Goal: Information Seeking & Learning: Learn about a topic

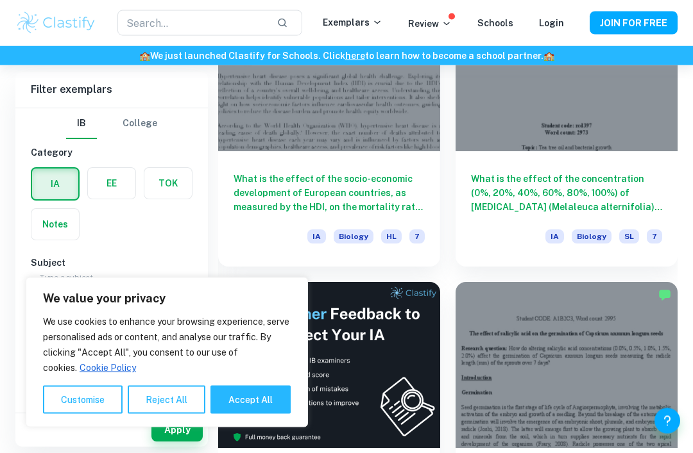
scroll to position [446, 0]
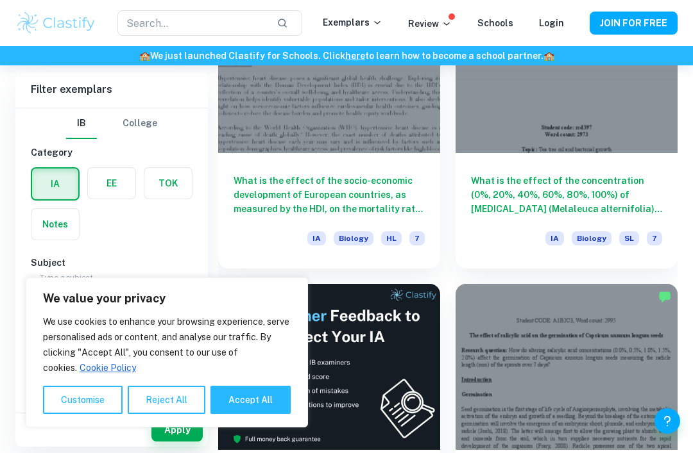
click at [396, 143] on div at bounding box center [329, 70] width 222 height 167
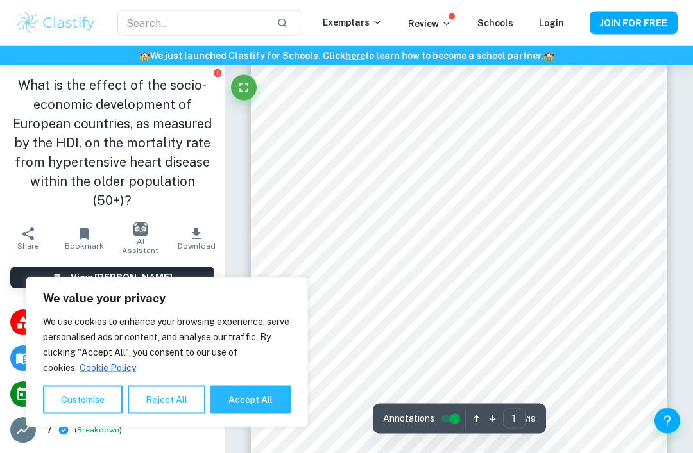
scroll to position [29, 0]
click at [426, 2] on div "​ Exemplars Review Schools Login JOIN FOR FREE" at bounding box center [346, 23] width 693 height 46
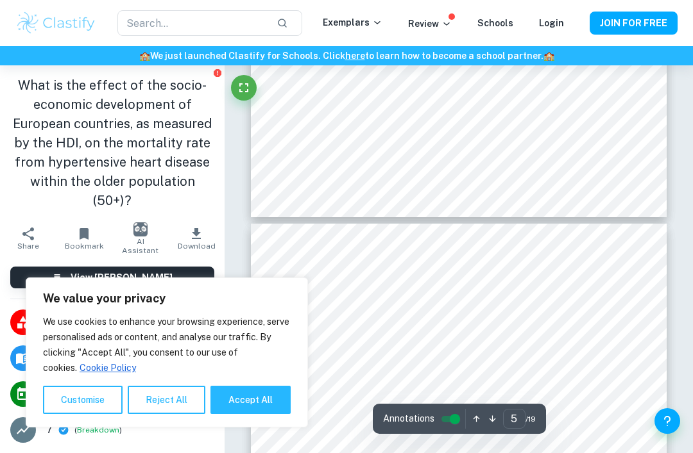
type input "4"
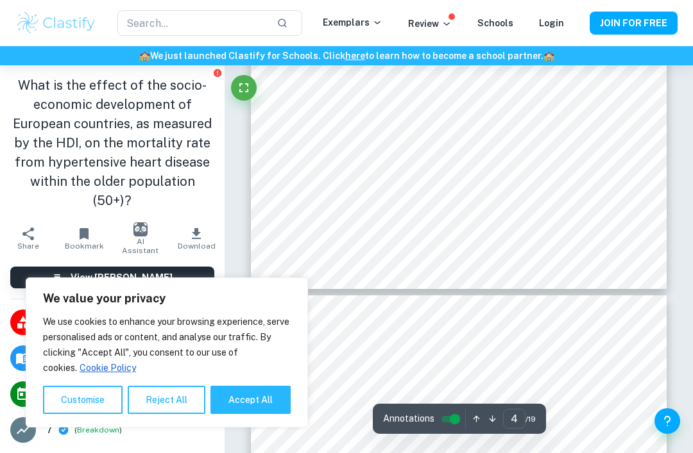
scroll to position [2294, 0]
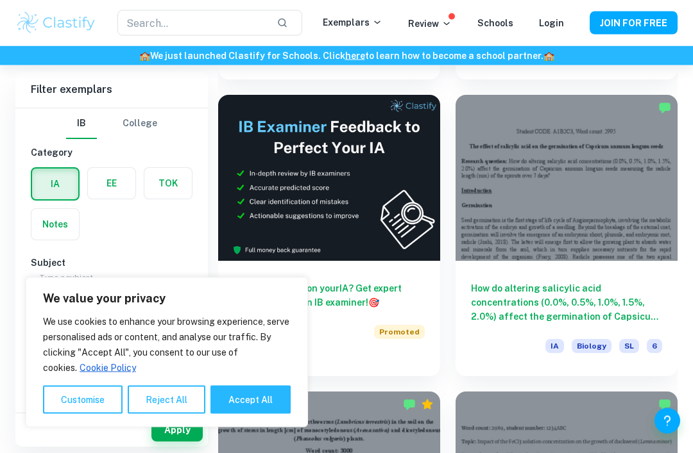
scroll to position [653, 0]
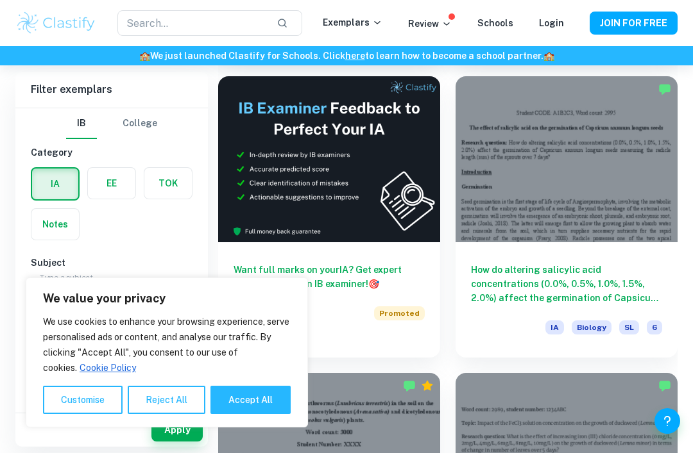
click at [627, 227] on div at bounding box center [566, 159] width 222 height 167
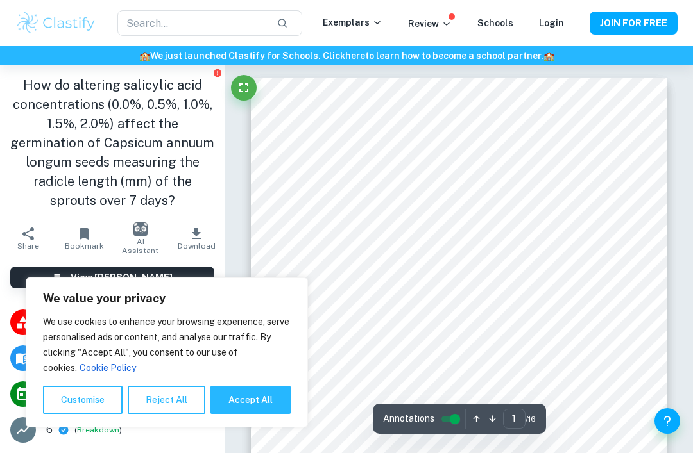
click at [260, 414] on button "Accept All" at bounding box center [250, 400] width 80 height 28
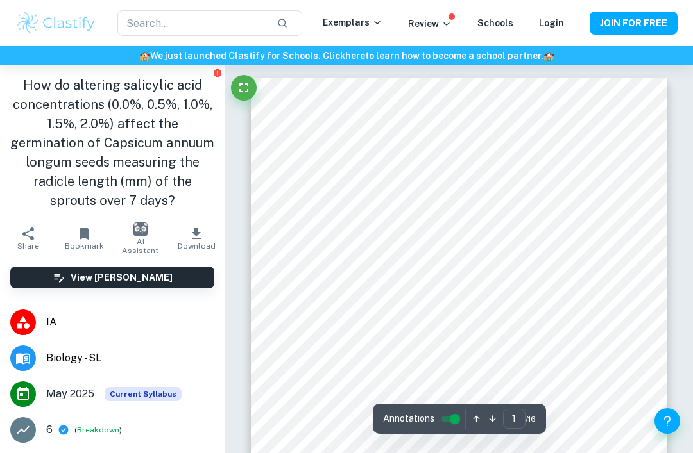
checkbox input "true"
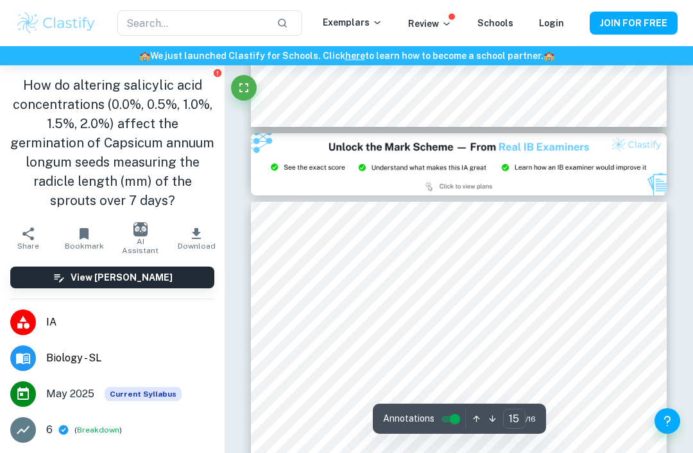
type input "14"
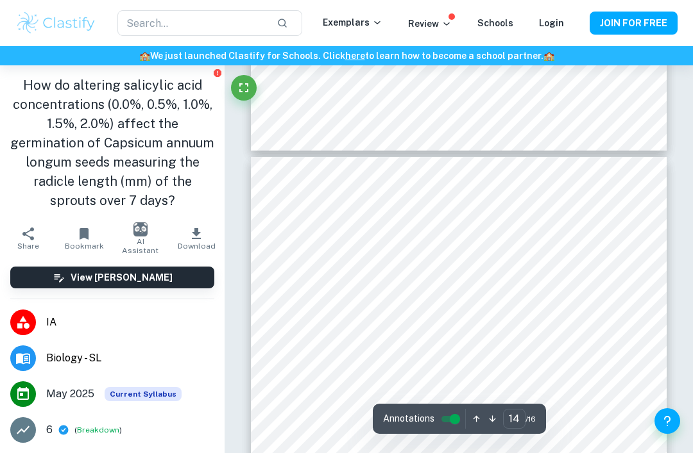
scroll to position [7822, 0]
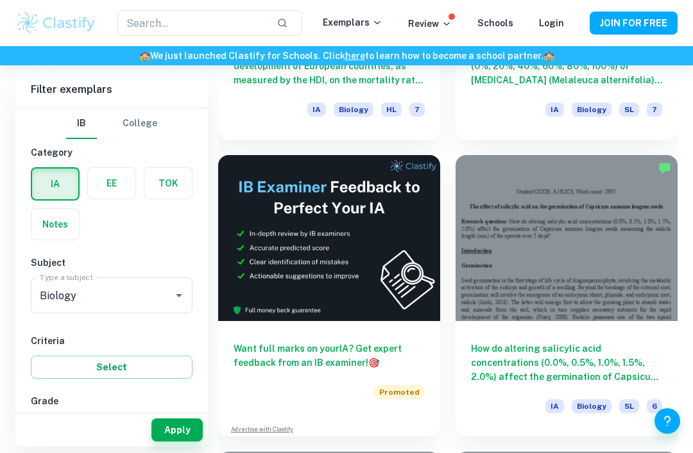
scroll to position [573, 0]
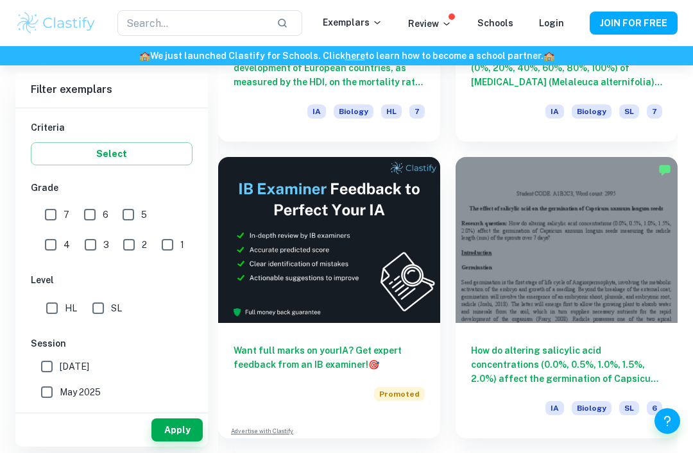
click at [103, 304] on input "SL" at bounding box center [98, 309] width 26 height 26
checkbox input "true"
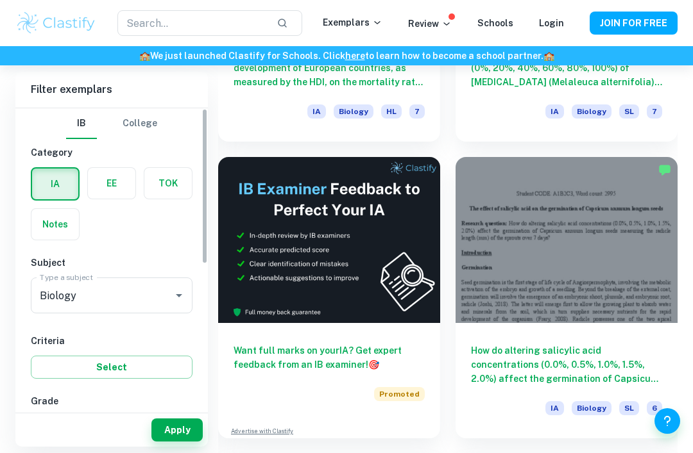
scroll to position [0, 0]
click at [144, 366] on button "Select" at bounding box center [112, 367] width 162 height 23
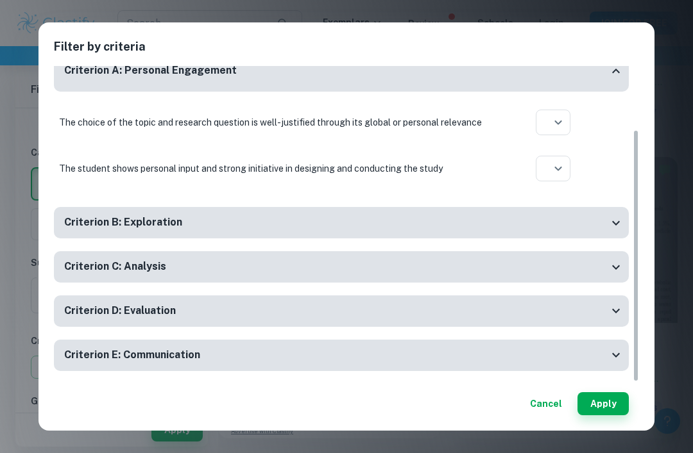
scroll to position [78, 0]
click at [616, 404] on button "Apply" at bounding box center [602, 403] width 51 height 23
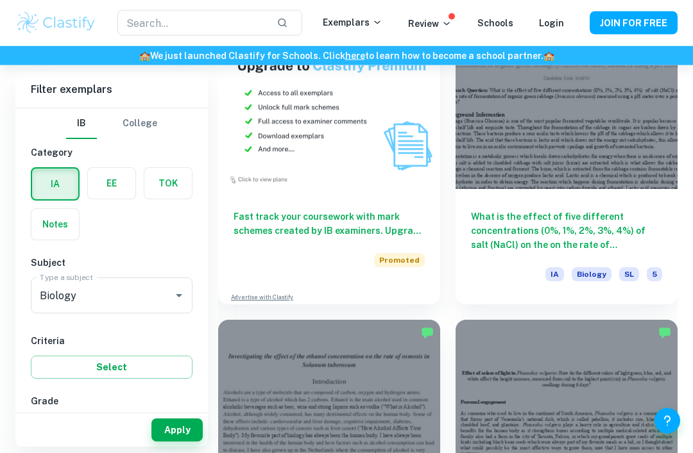
scroll to position [1301, 0]
click at [616, 153] on div at bounding box center [566, 106] width 222 height 167
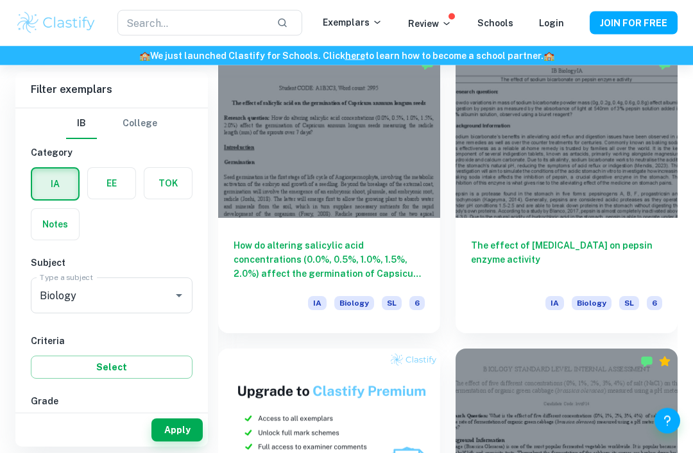
scroll to position [975, 0]
click at [378, 180] on div at bounding box center [329, 134] width 222 height 167
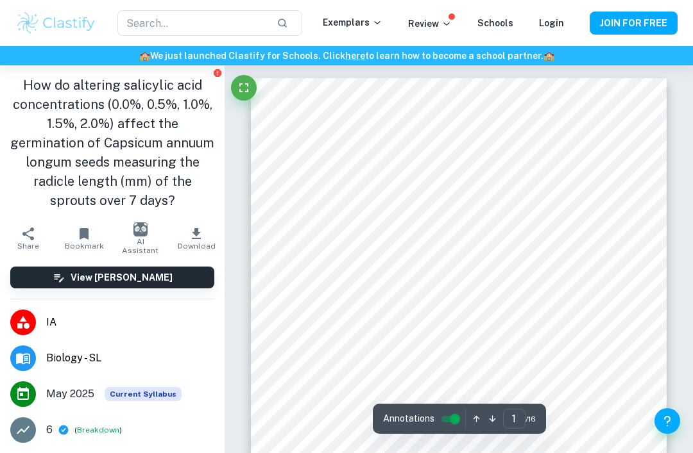
scroll to position [1, 0]
